Goal: Task Accomplishment & Management: Use online tool/utility

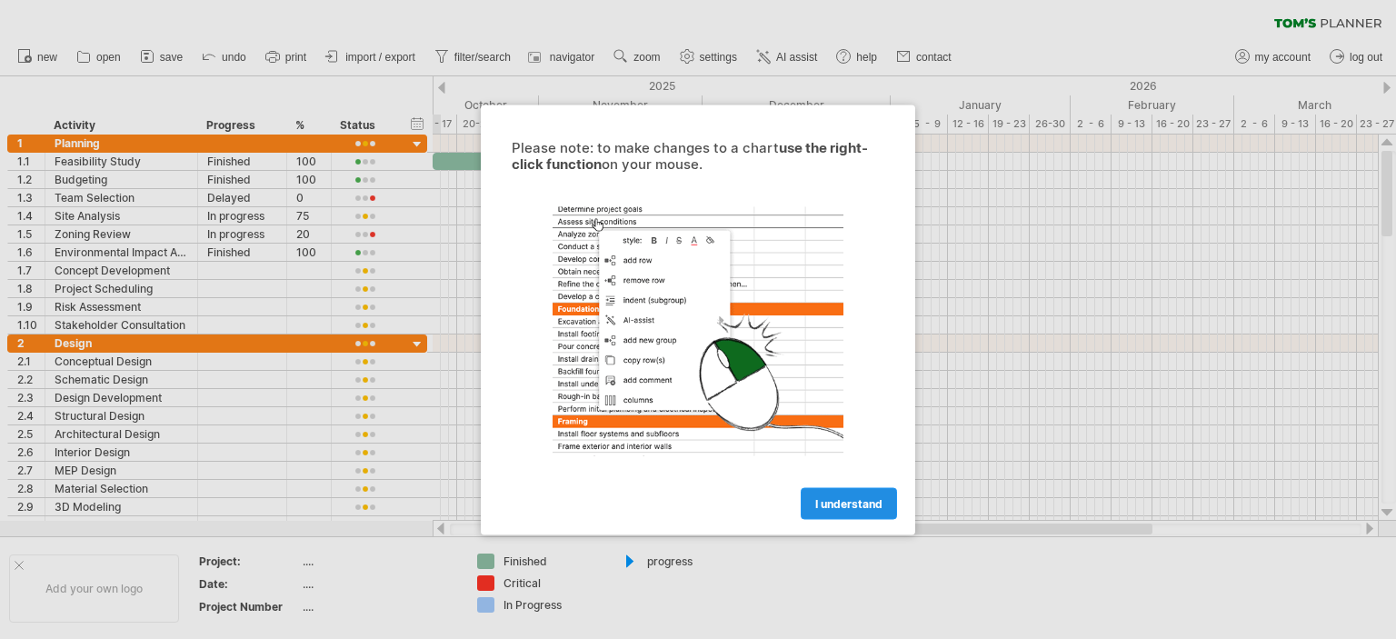
click at [833, 509] on span "I understand" at bounding box center [848, 503] width 67 height 14
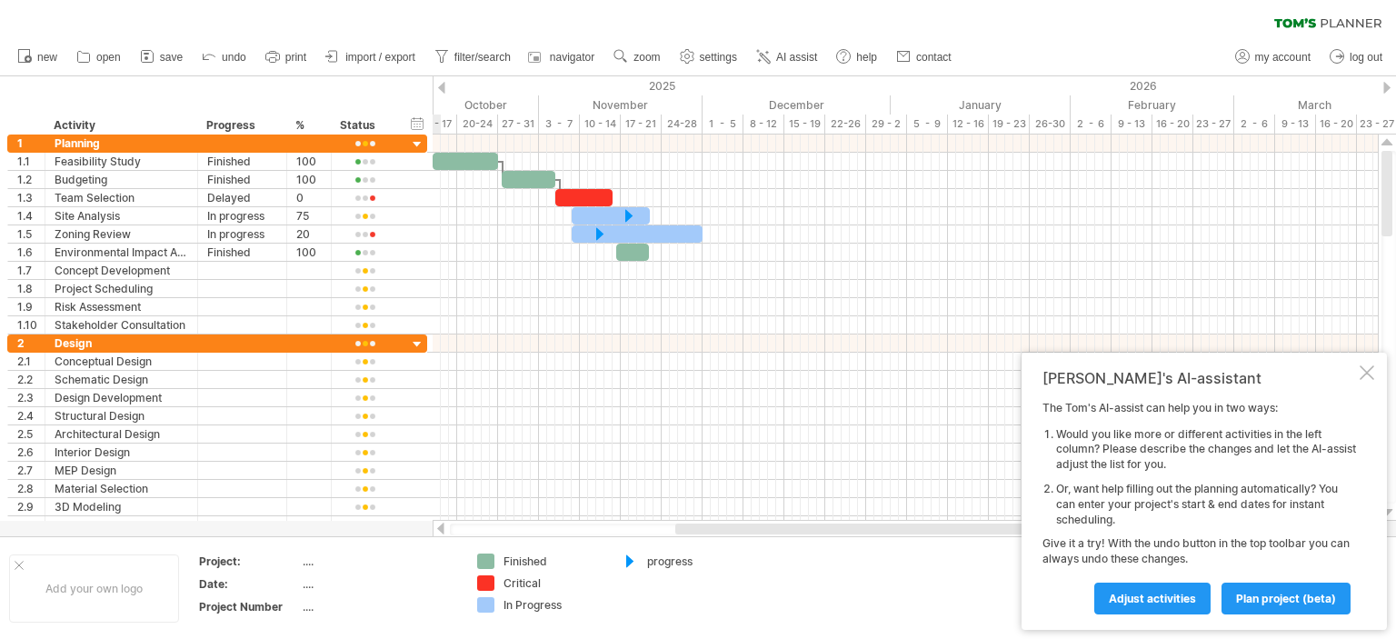
click at [1362, 372] on div at bounding box center [1367, 372] width 15 height 15
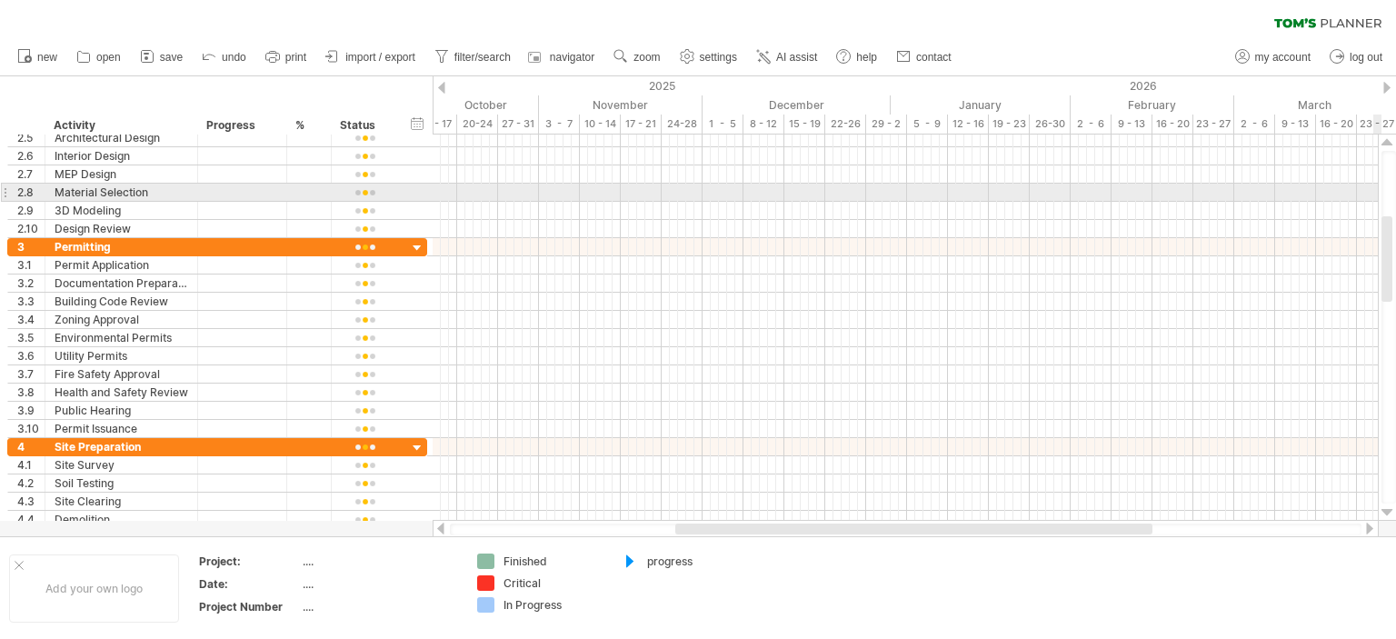
drag, startPoint x: 1392, startPoint y: 209, endPoint x: 1382, endPoint y: 274, distance: 66.2
click at [1382, 274] on div at bounding box center [1387, 258] width 11 height 85
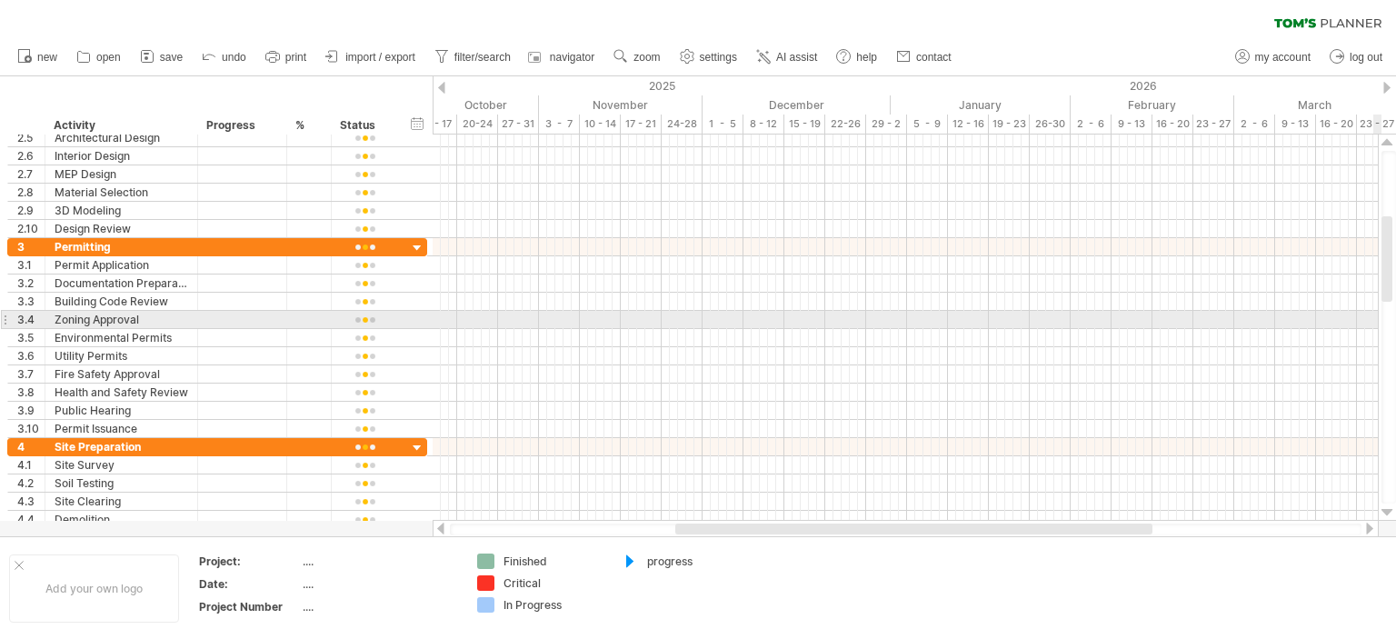
drag, startPoint x: 1393, startPoint y: 273, endPoint x: 1392, endPoint y: 314, distance: 40.9
click at [1392, 314] on div at bounding box center [1389, 327] width 15 height 353
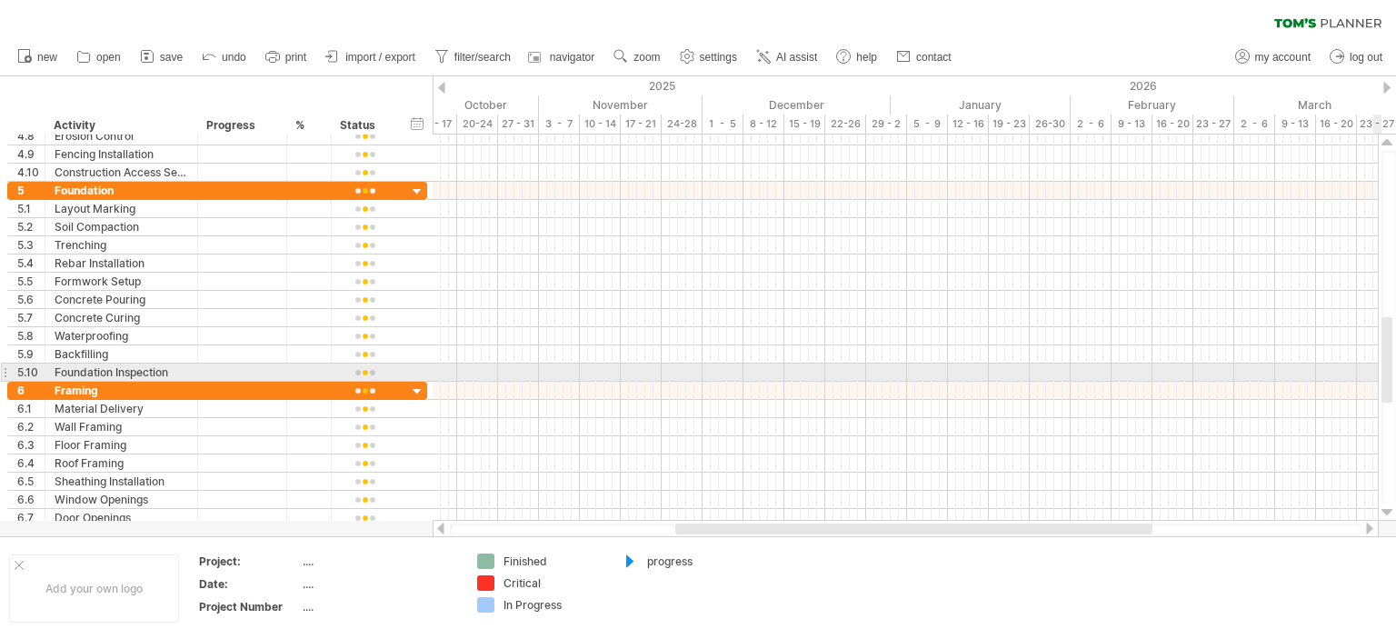
drag, startPoint x: 1392, startPoint y: 274, endPoint x: 1392, endPoint y: 375, distance: 100.9
click at [1392, 375] on div at bounding box center [1387, 359] width 11 height 85
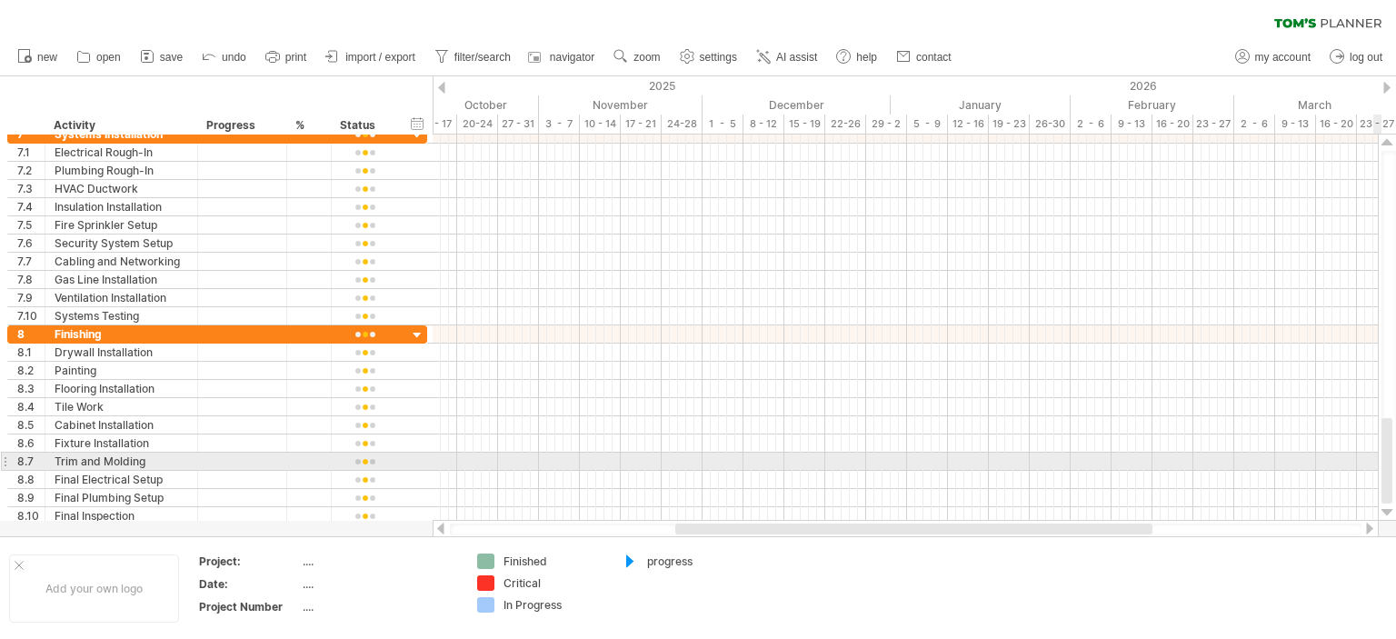
drag, startPoint x: 1392, startPoint y: 352, endPoint x: 1387, endPoint y: 498, distance: 146.4
click at [1387, 498] on div at bounding box center [1387, 460] width 11 height 85
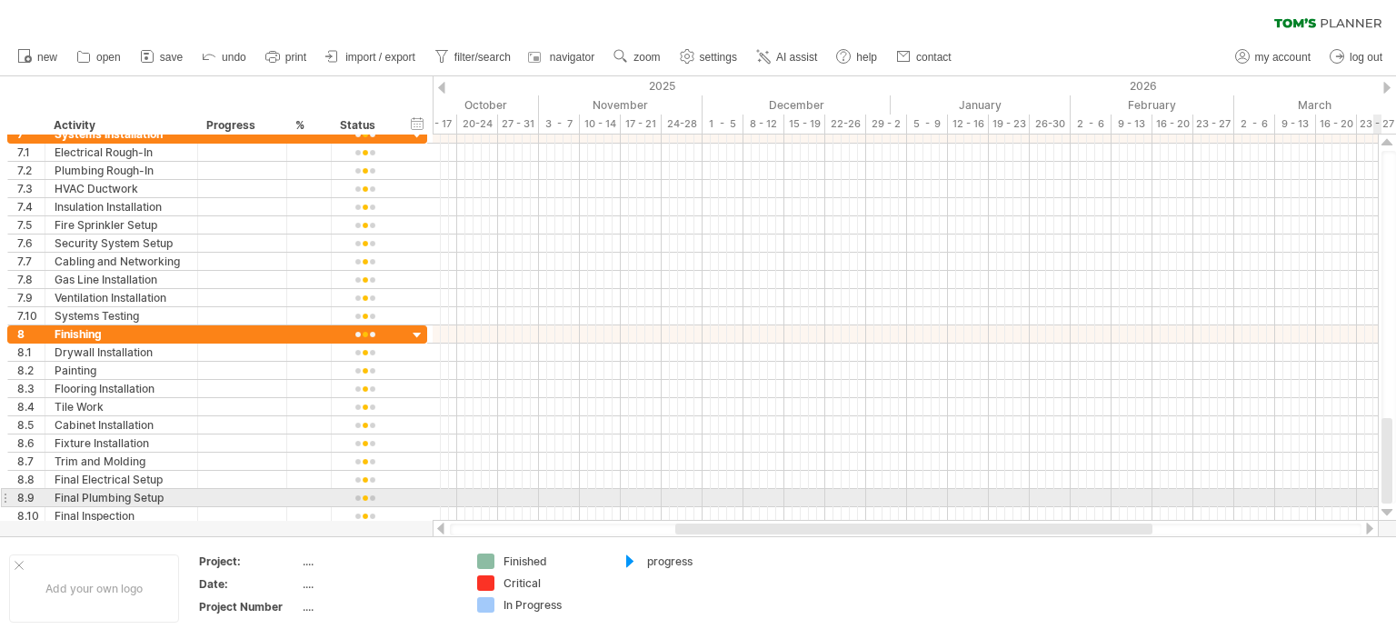
drag, startPoint x: 1390, startPoint y: 464, endPoint x: 1395, endPoint y: 488, distance: 24.3
click at [1395, 488] on div at bounding box center [1389, 327] width 15 height 353
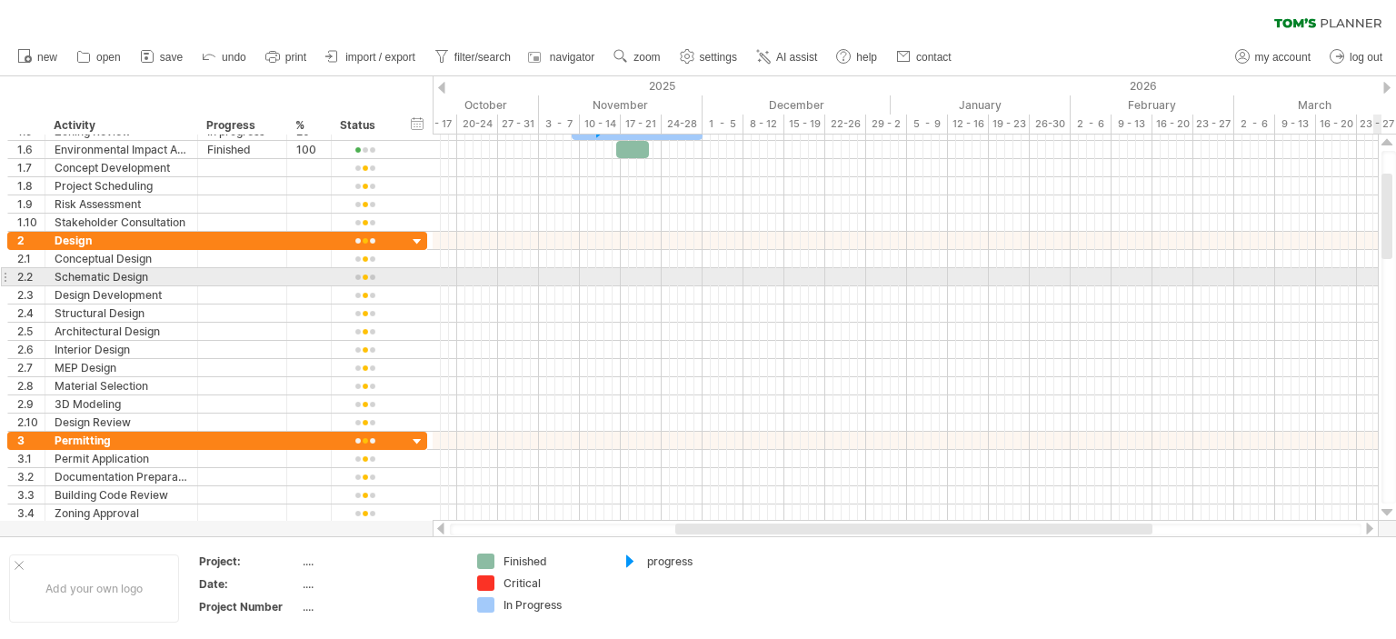
drag, startPoint x: 1390, startPoint y: 481, endPoint x: 1392, endPoint y: 217, distance: 263.6
click at [1392, 217] on div at bounding box center [1389, 327] width 15 height 353
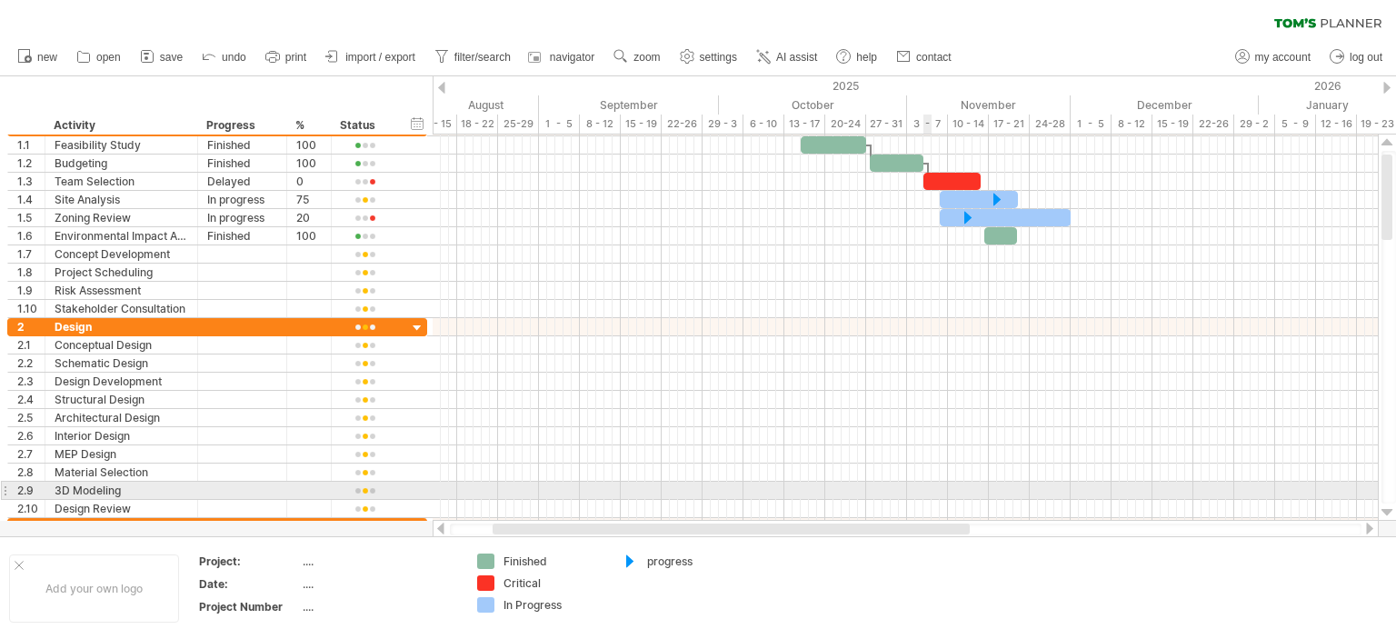
drag, startPoint x: 1109, startPoint y: 530, endPoint x: 900, endPoint y: 502, distance: 210.9
click at [900, 502] on div "Trying to reach [DOMAIN_NAME] Connected again... 0% clear filter new 1" at bounding box center [698, 319] width 1396 height 639
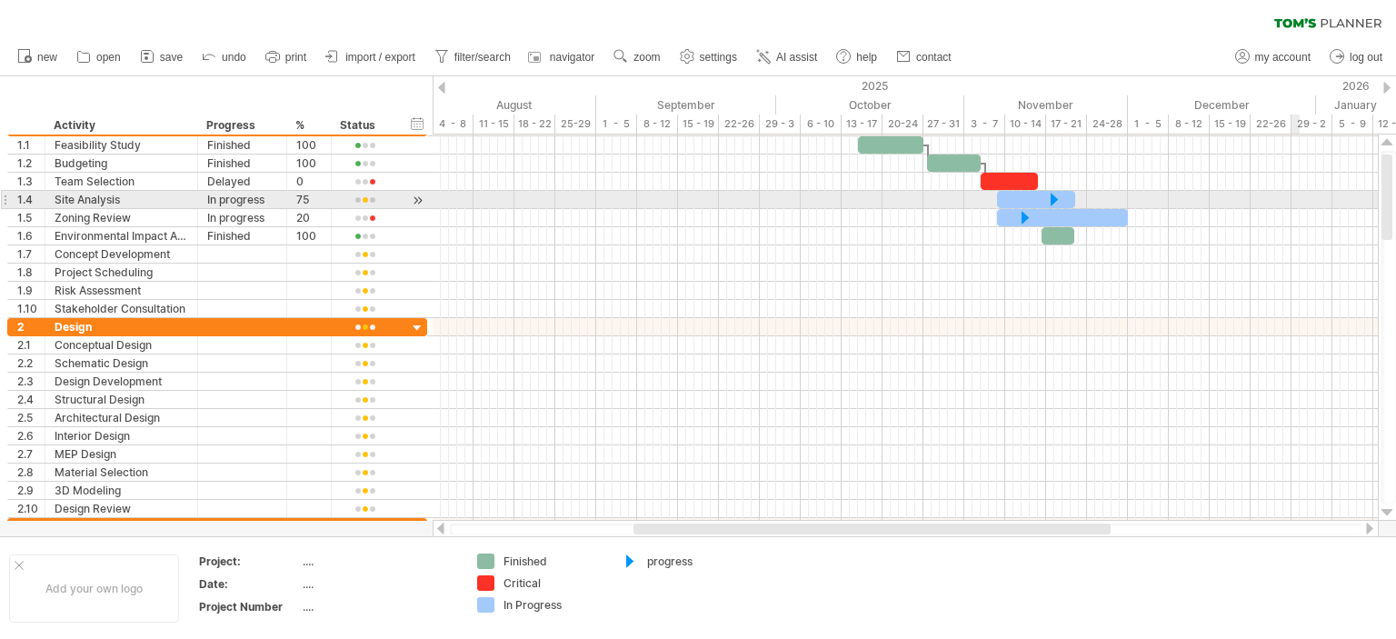
click at [1395, 203] on div at bounding box center [1389, 327] width 15 height 353
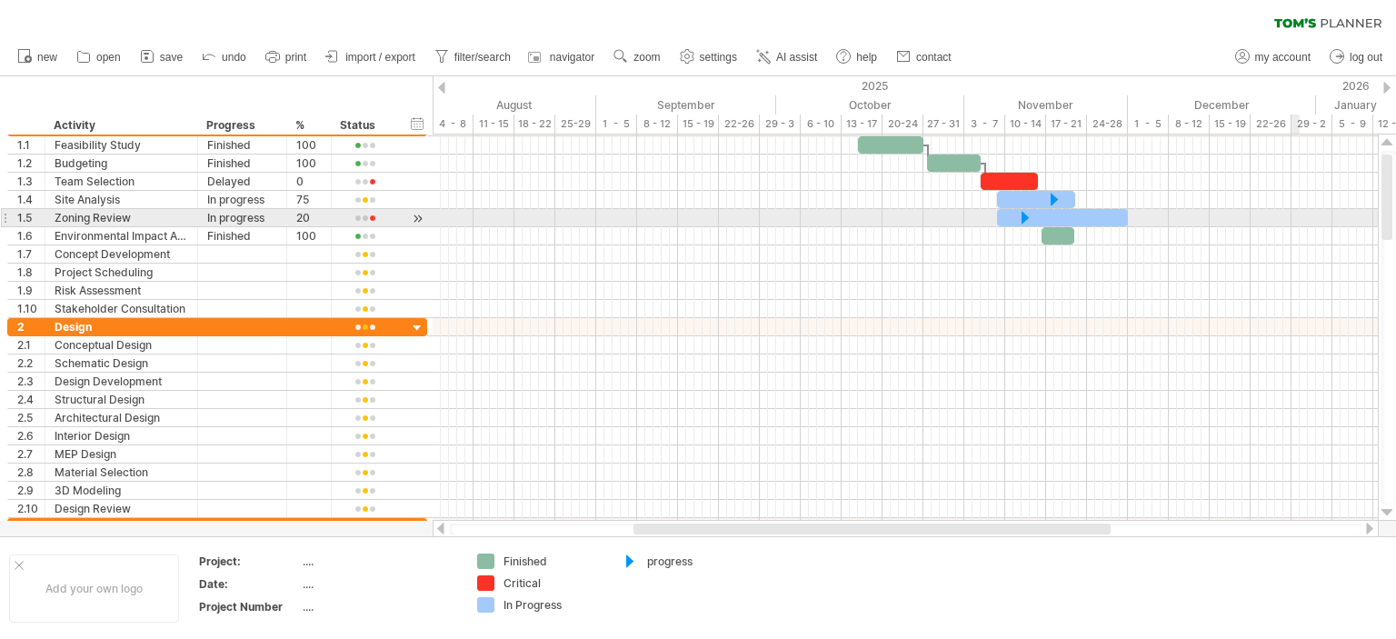
drag, startPoint x: 1395, startPoint y: 203, endPoint x: 1389, endPoint y: 217, distance: 15.9
click at [1389, 217] on div at bounding box center [1389, 327] width 15 height 353
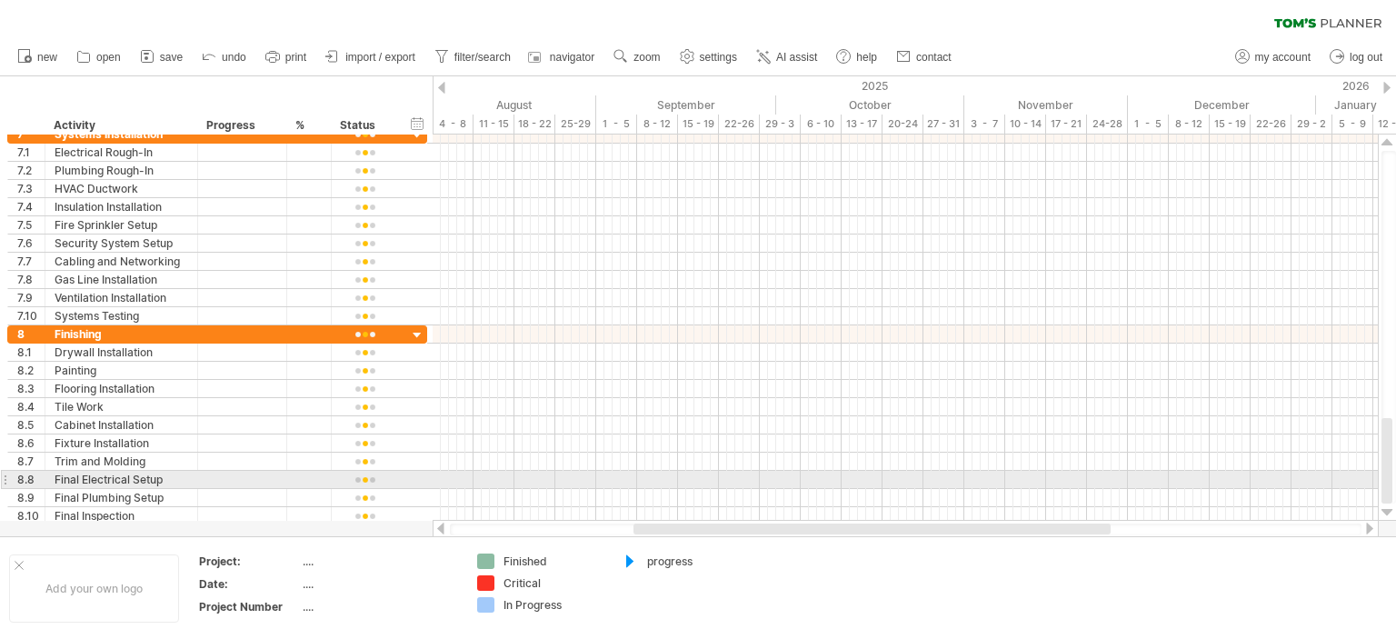
drag, startPoint x: 1388, startPoint y: 208, endPoint x: 1390, endPoint y: 485, distance: 277.2
click at [1390, 485] on div at bounding box center [1387, 460] width 11 height 85
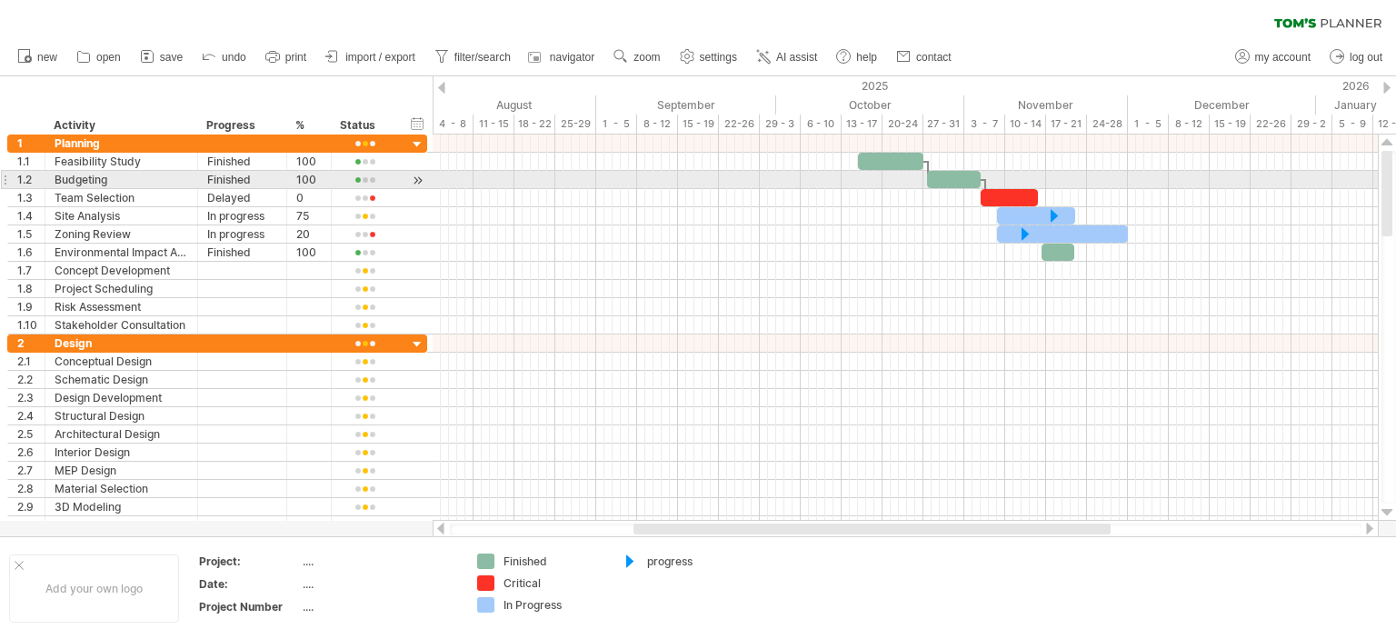
drag, startPoint x: 1390, startPoint y: 485, endPoint x: 1395, endPoint y: 166, distance: 319.1
click at [1395, 166] on div at bounding box center [1389, 327] width 15 height 353
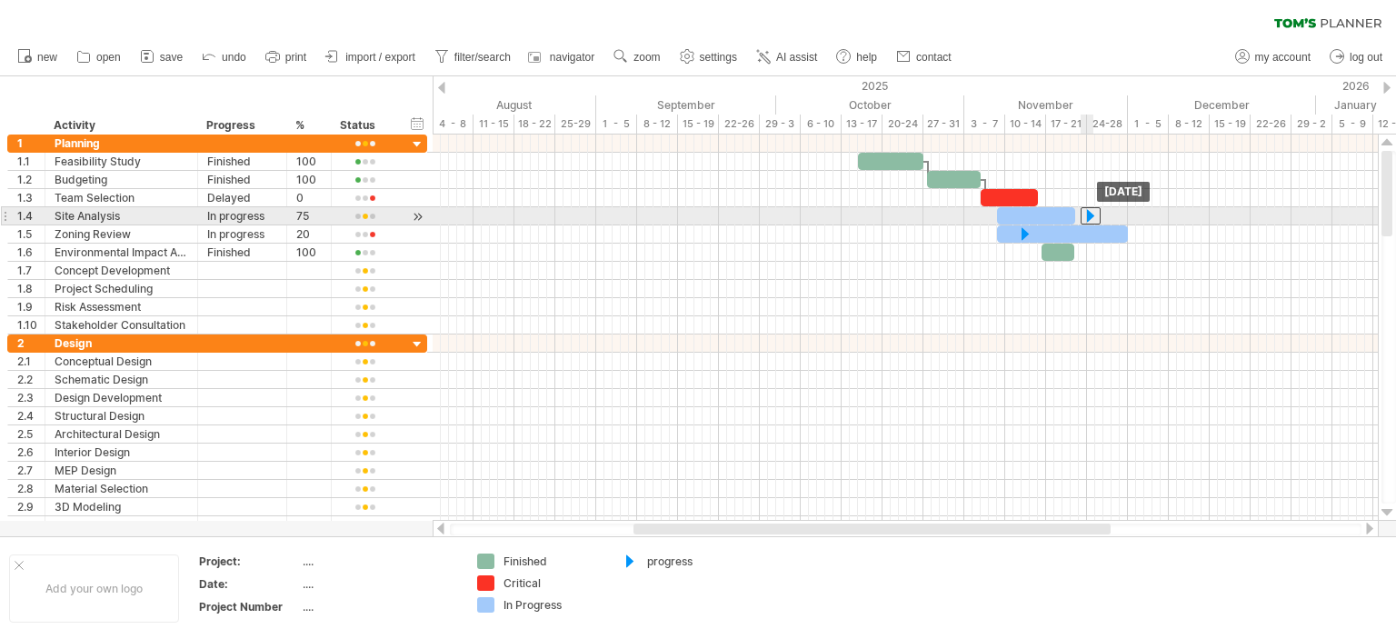
drag, startPoint x: 1053, startPoint y: 213, endPoint x: 1090, endPoint y: 211, distance: 36.4
click at [1090, 211] on div at bounding box center [1091, 215] width 20 height 17
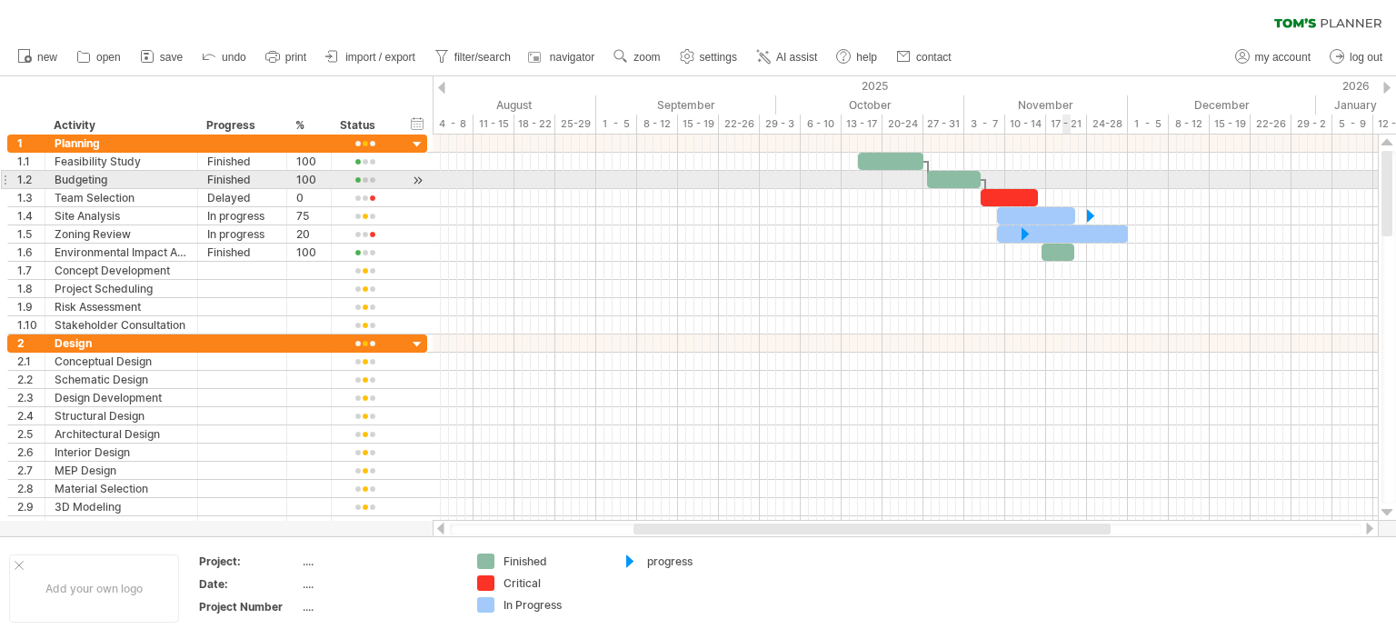
click at [1064, 177] on div at bounding box center [905, 180] width 945 height 18
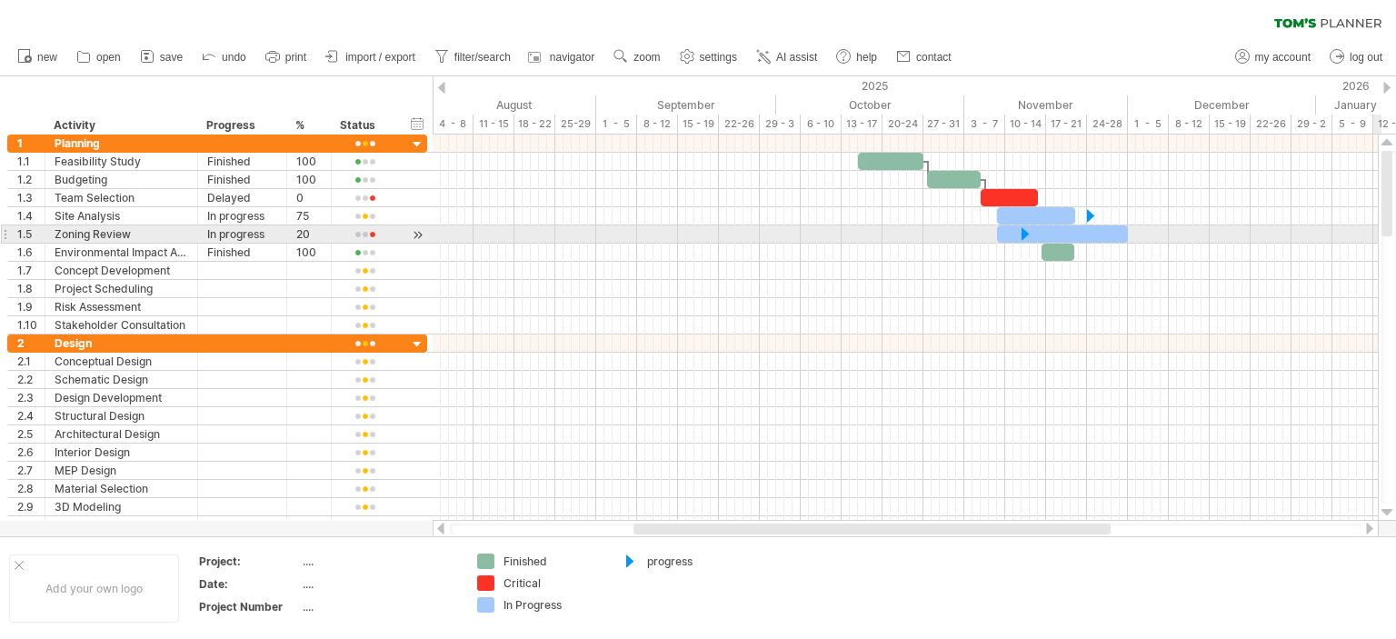
drag, startPoint x: 1395, startPoint y: 210, endPoint x: 1395, endPoint y: 238, distance: 28.2
click at [1395, 238] on div at bounding box center [1389, 327] width 15 height 353
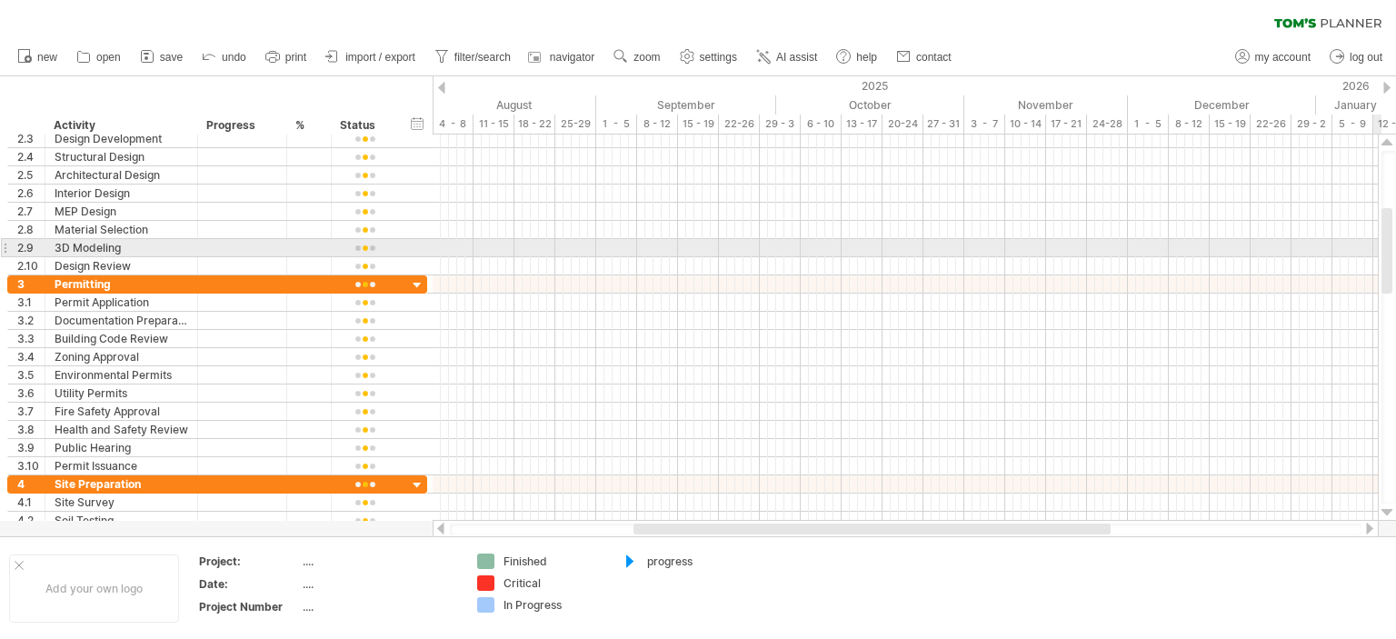
drag, startPoint x: 1389, startPoint y: 221, endPoint x: 1385, endPoint y: 278, distance: 57.4
click at [1385, 278] on div at bounding box center [1387, 250] width 11 height 85
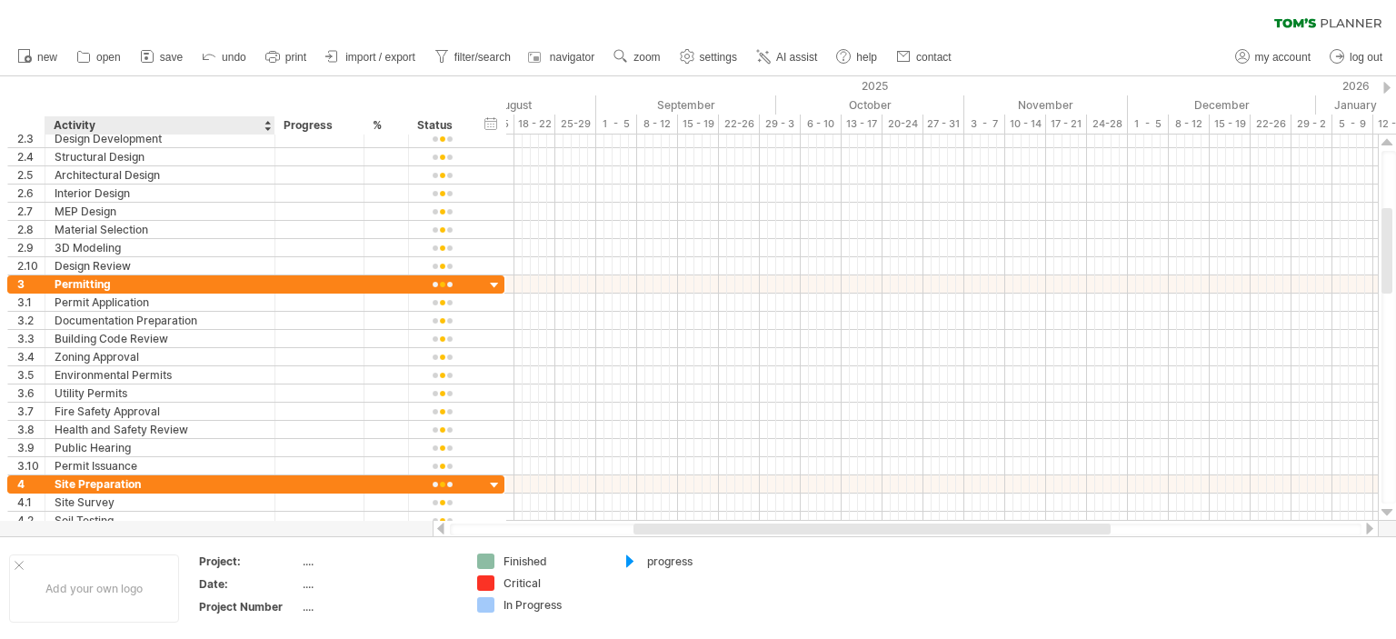
drag, startPoint x: 195, startPoint y: 122, endPoint x: 273, endPoint y: 130, distance: 77.7
click at [273, 130] on div at bounding box center [274, 125] width 6 height 18
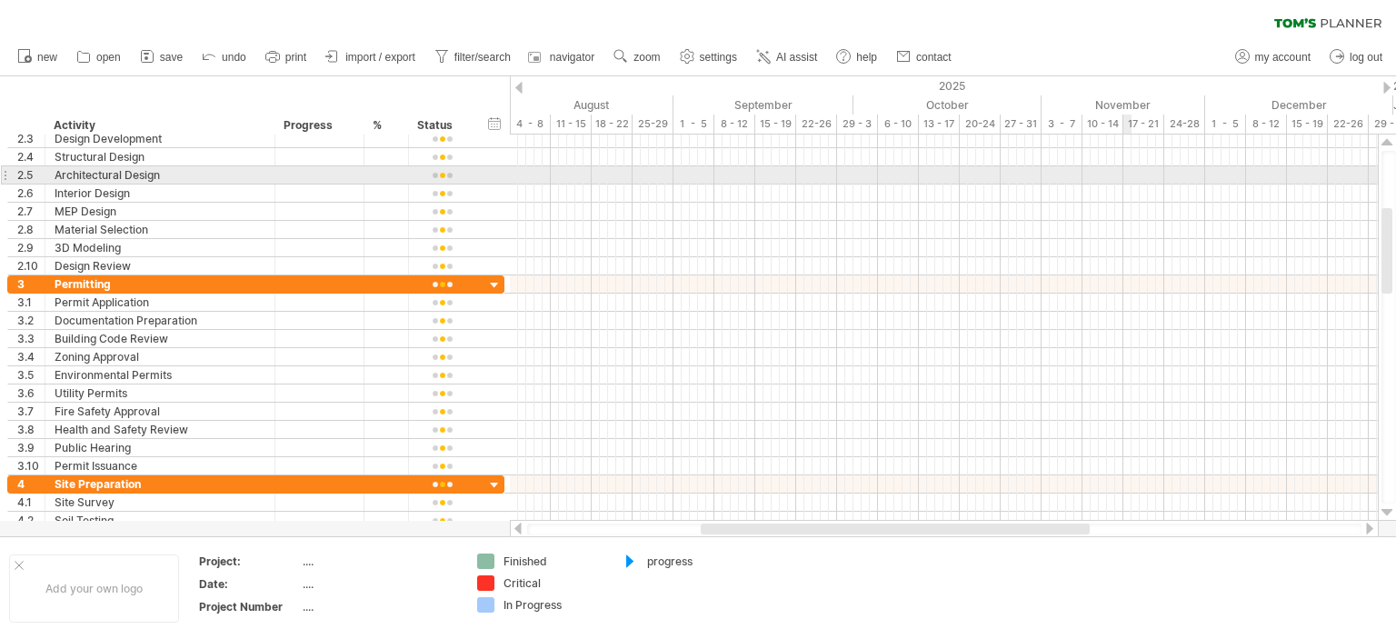
drag, startPoint x: 1395, startPoint y: 228, endPoint x: 1395, endPoint y: 172, distance: 56.4
click at [1395, 172] on div at bounding box center [1389, 327] width 15 height 353
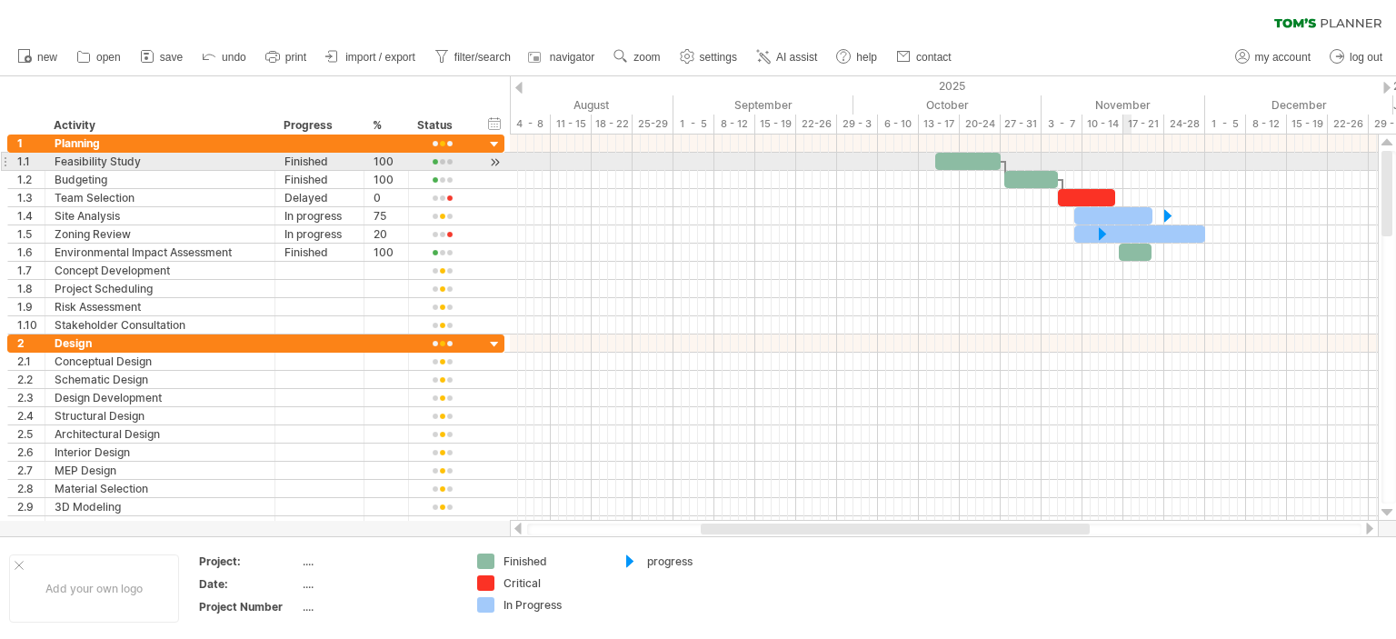
drag, startPoint x: 1389, startPoint y: 233, endPoint x: 1393, endPoint y: 165, distance: 68.3
click at [1393, 165] on div at bounding box center [1389, 327] width 15 height 353
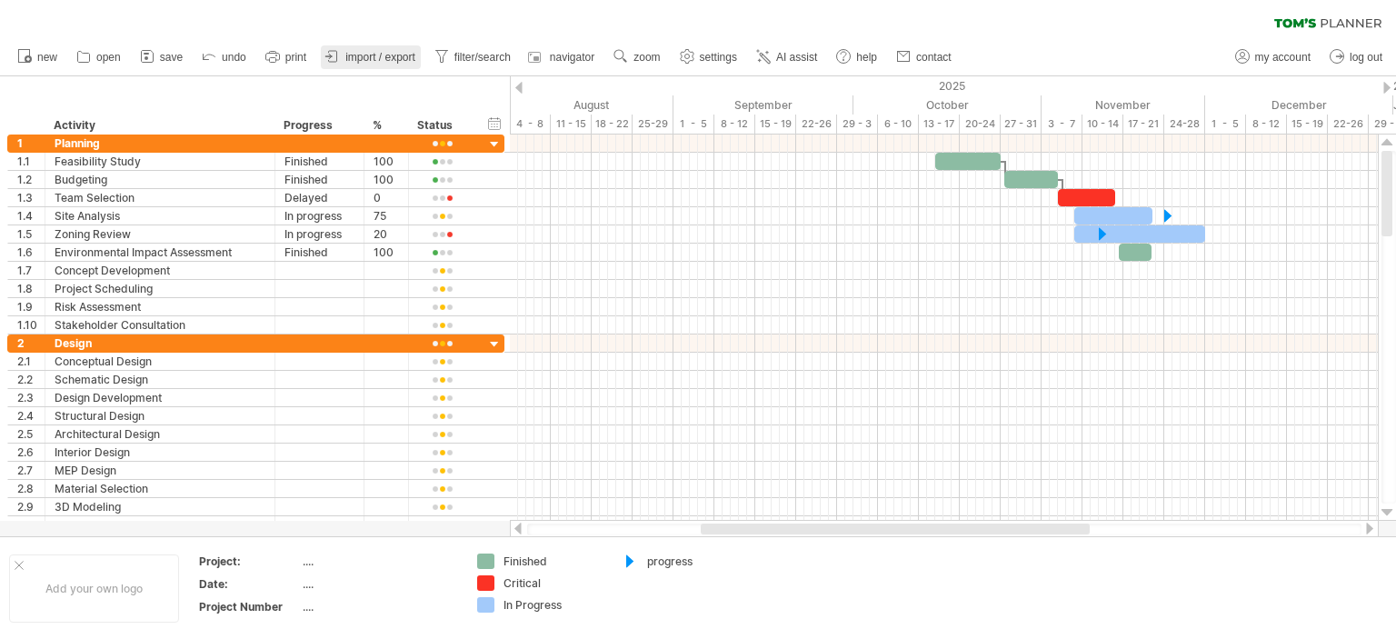
click at [374, 67] on link "import / export" at bounding box center [371, 57] width 100 height 24
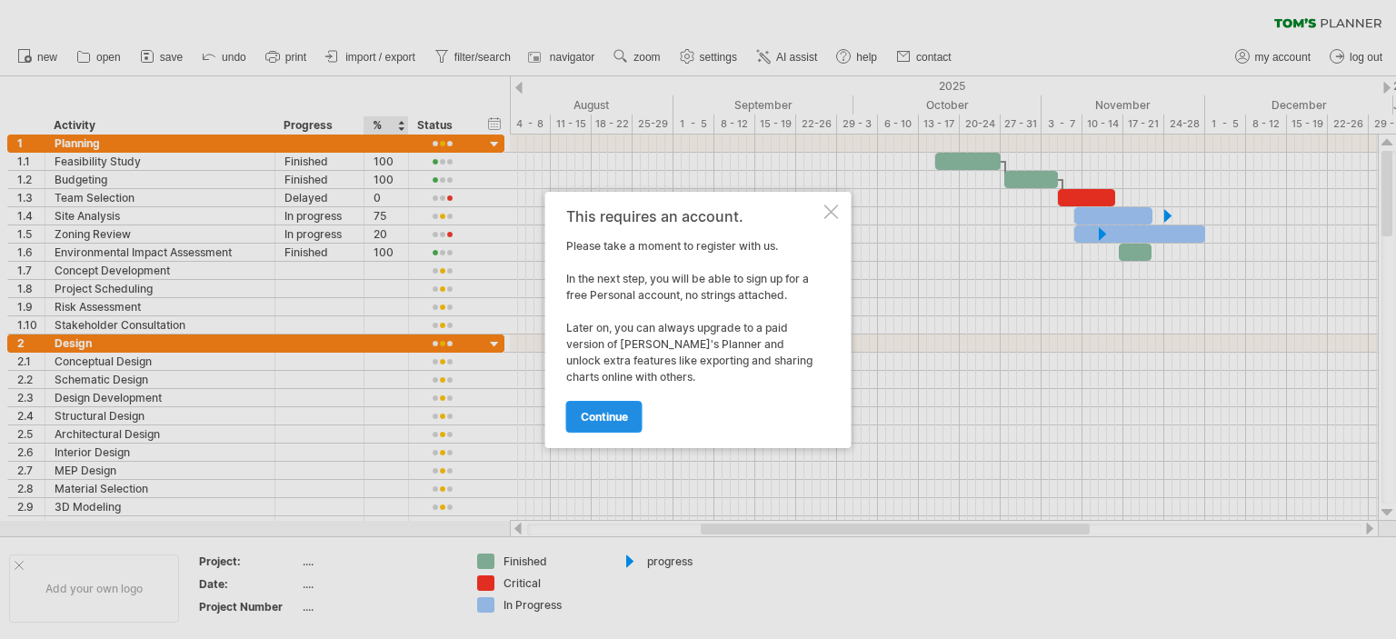
click at [611, 410] on span "continue" at bounding box center [604, 417] width 47 height 14
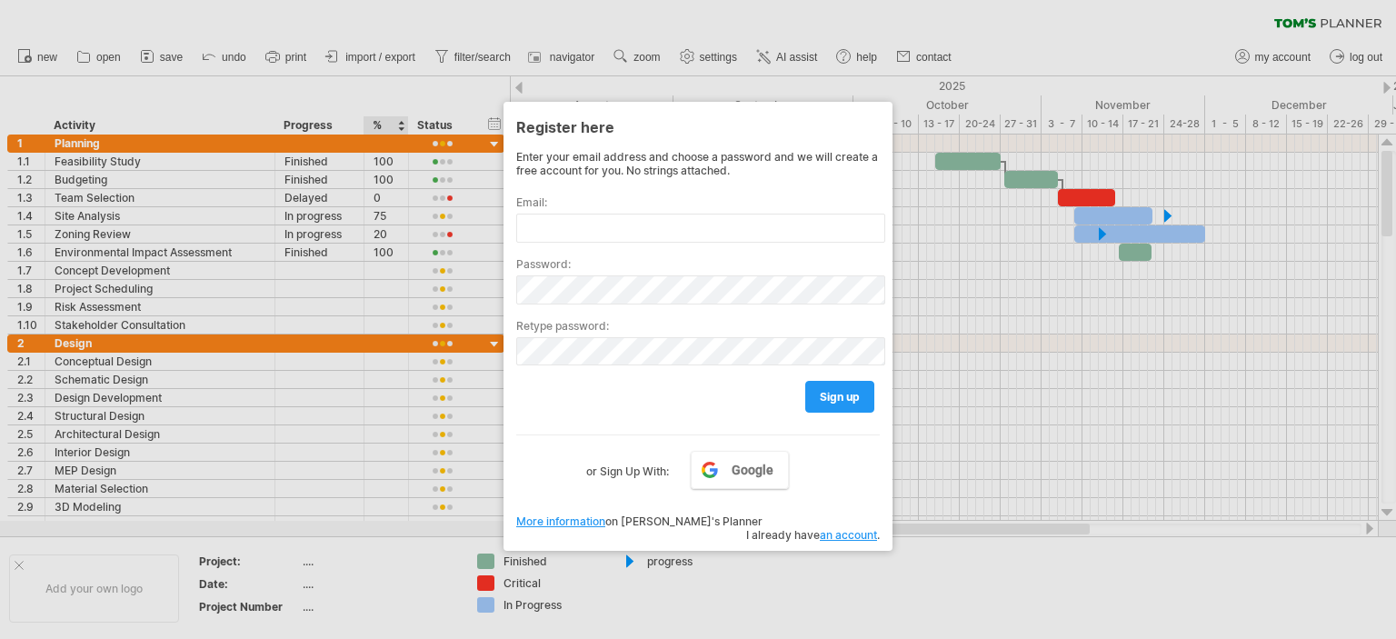
click at [274, 262] on div at bounding box center [698, 319] width 1396 height 639
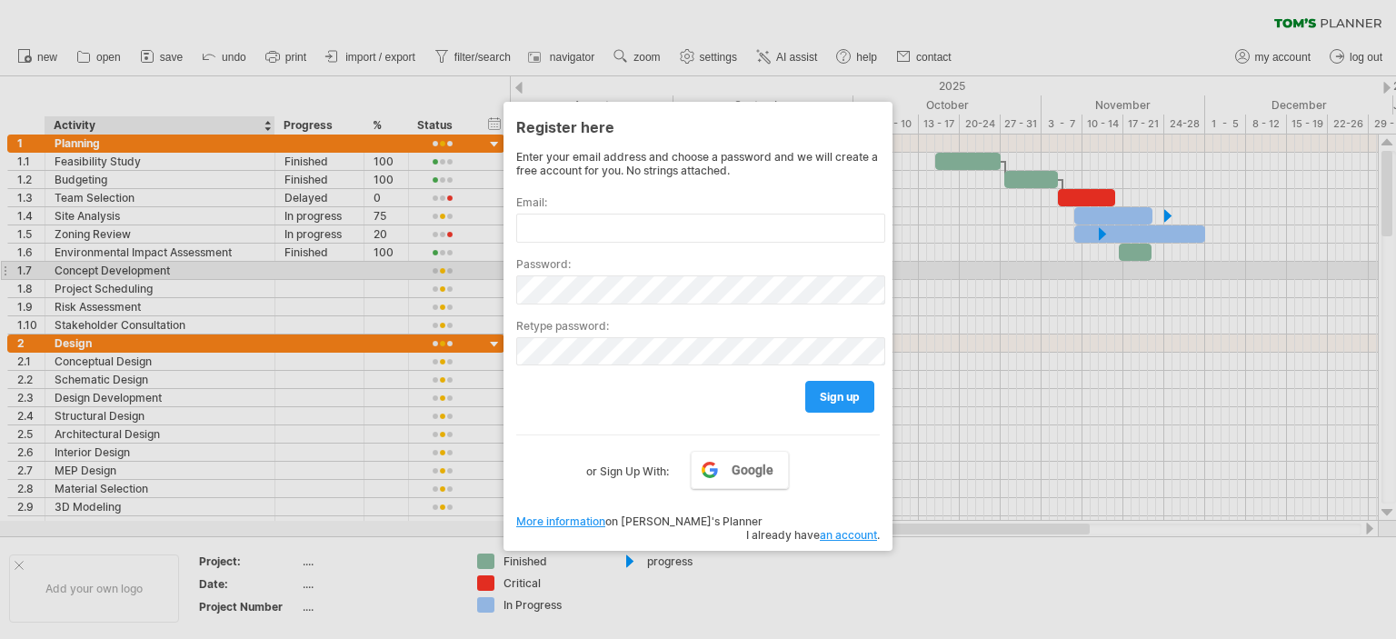
click at [912, 49] on div at bounding box center [698, 319] width 1396 height 639
